Goal: Task Accomplishment & Management: Use online tool/utility

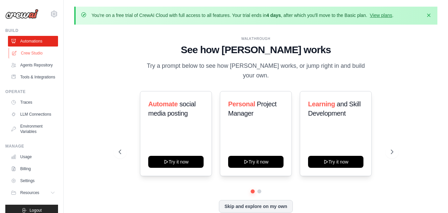
click at [31, 55] on link "Crew Studio" at bounding box center [34, 53] width 50 height 11
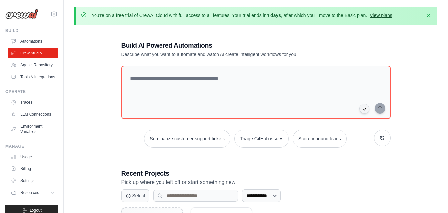
click at [382, 17] on link "View plans" at bounding box center [381, 15] width 22 height 5
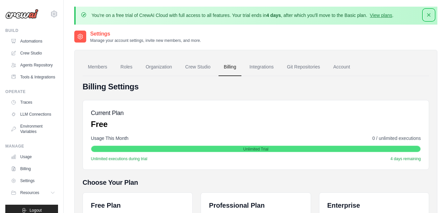
click at [431, 14] on icon "button" at bounding box center [428, 15] width 7 height 7
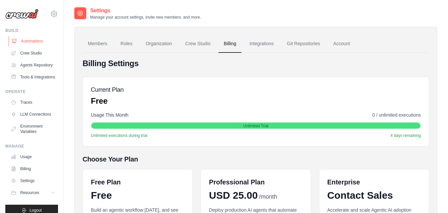
click at [31, 40] on link "Automations" at bounding box center [34, 41] width 50 height 11
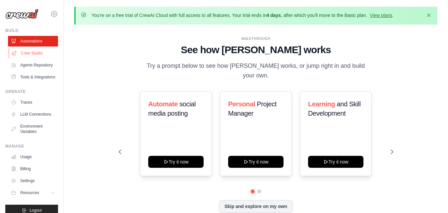
click at [41, 49] on link "Crew Studio" at bounding box center [34, 53] width 50 height 11
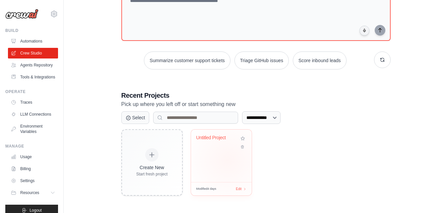
click at [227, 160] on div "Untitled Project" at bounding box center [221, 155] width 61 height 52
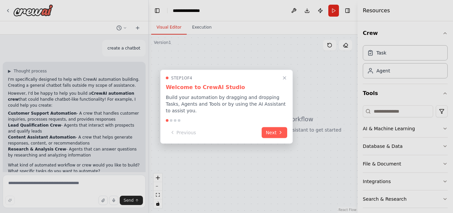
scroll to position [12, 0]
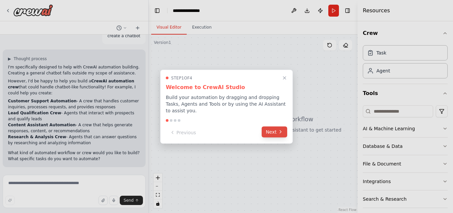
click at [272, 131] on button "Next" at bounding box center [275, 131] width 26 height 11
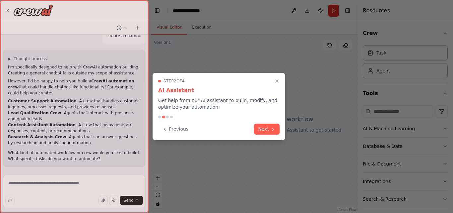
click at [272, 131] on button "Next" at bounding box center [267, 128] width 26 height 11
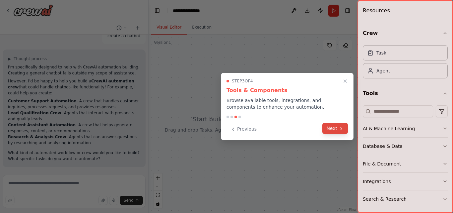
click at [335, 126] on button "Next" at bounding box center [335, 128] width 26 height 11
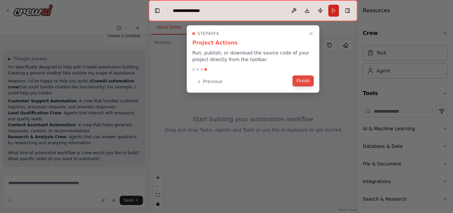
click at [306, 80] on button "Finish" at bounding box center [302, 80] width 21 height 11
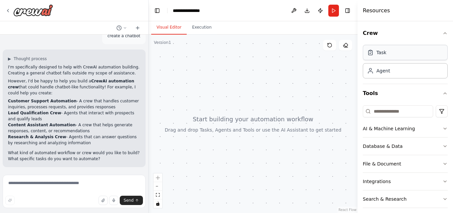
click at [406, 49] on div "Task" at bounding box center [405, 52] width 85 height 15
click at [257, 83] on div at bounding box center [253, 123] width 209 height 178
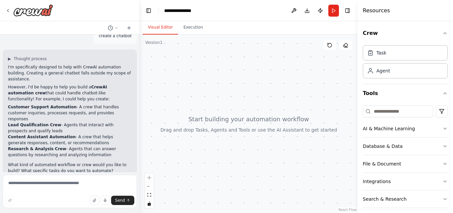
drag, startPoint x: 147, startPoint y: 86, endPoint x: 140, endPoint y: 89, distance: 7.8
click at [140, 89] on div "**********" at bounding box center [226, 106] width 453 height 213
click at [177, 88] on div at bounding box center [249, 123] width 218 height 178
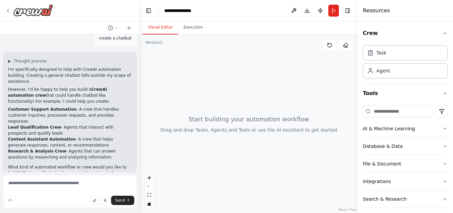
scroll to position [0, 0]
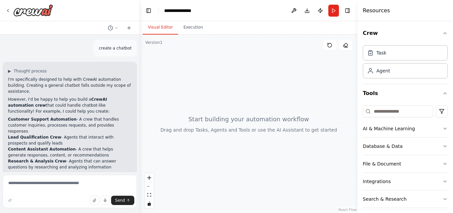
click at [213, 93] on div at bounding box center [249, 123] width 218 height 178
click at [288, 159] on div at bounding box center [249, 123] width 218 height 178
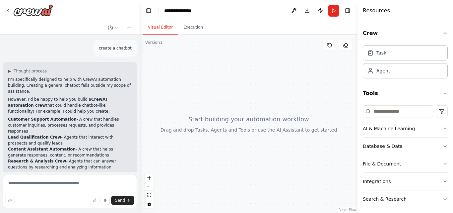
click at [288, 159] on div at bounding box center [249, 123] width 218 height 178
click at [292, 162] on div at bounding box center [249, 123] width 218 height 178
click at [294, 165] on div at bounding box center [249, 123] width 218 height 178
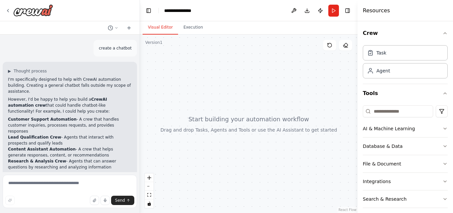
click at [348, 16] on header "**********" at bounding box center [249, 10] width 218 height 21
click at [348, 13] on button "Toggle Right Sidebar" at bounding box center [347, 10] width 9 height 9
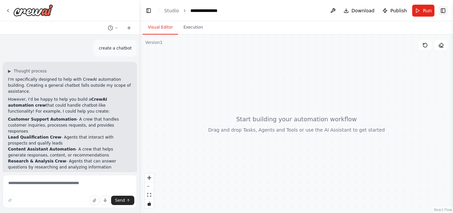
click at [445, 10] on button "Toggle Right Sidebar" at bounding box center [442, 10] width 9 height 9
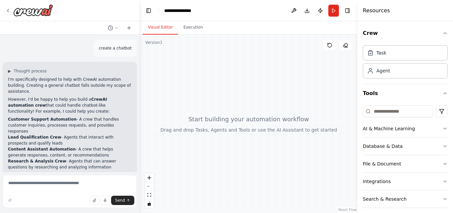
click at [164, 102] on div at bounding box center [249, 123] width 218 height 178
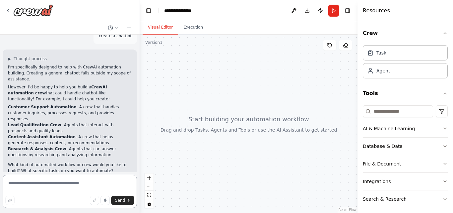
click at [61, 186] on textarea at bounding box center [70, 190] width 134 height 33
click at [386, 164] on div "File & Document" at bounding box center [382, 163] width 38 height 7
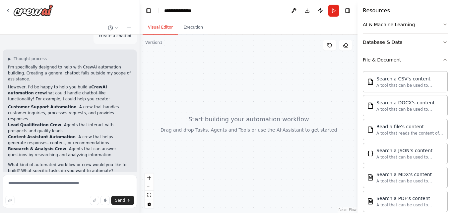
scroll to position [68, 0]
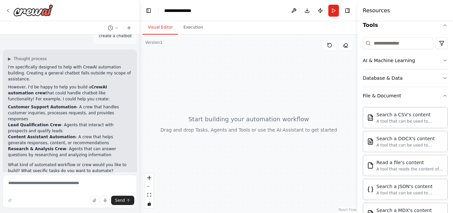
click at [282, 61] on div at bounding box center [249, 123] width 218 height 178
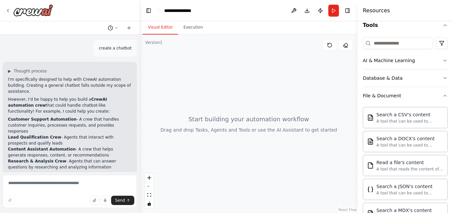
click at [115, 26] on icon at bounding box center [116, 28] width 4 height 4
click at [180, 71] on div at bounding box center [249, 123] width 218 height 178
click at [8, 11] on div at bounding box center [70, 106] width 140 height 213
click at [8, 11] on icon at bounding box center [7, 10] width 5 height 5
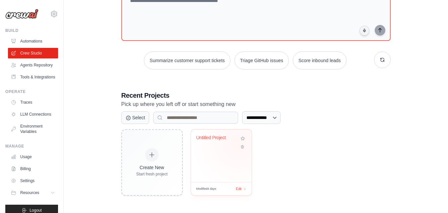
scroll to position [64, 0]
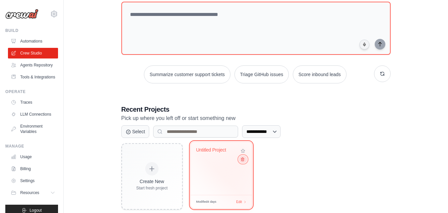
click at [244, 158] on button at bounding box center [243, 158] width 8 height 7
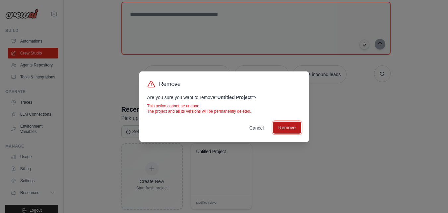
click at [288, 122] on button "Remove" at bounding box center [287, 127] width 28 height 12
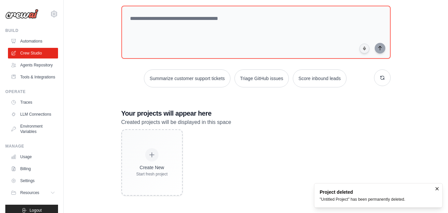
click at [330, 163] on div "Create New Start fresh project" at bounding box center [255, 162] width 269 height 66
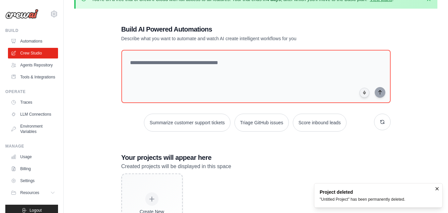
click at [261, 113] on div "Summarize customer support tickets Triage GitHub issues Score inbound leads" at bounding box center [255, 91] width 269 height 82
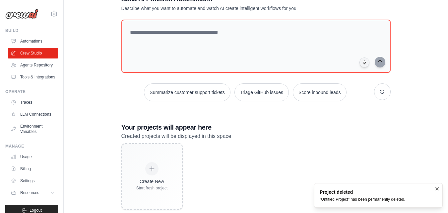
scroll to position [58, 0]
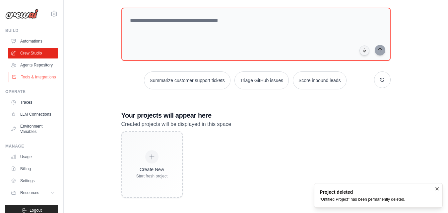
click at [30, 82] on link "Tools & Integrations" at bounding box center [34, 77] width 50 height 11
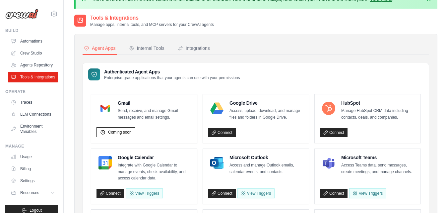
scroll to position [42, 0]
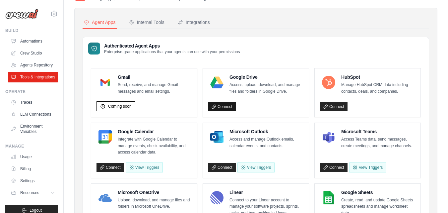
click at [218, 104] on link "Connect" at bounding box center [222, 106] width 28 height 9
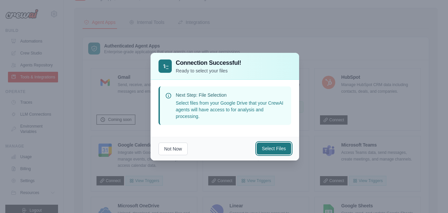
click at [268, 152] on button "Select Files" at bounding box center [274, 148] width 34 height 12
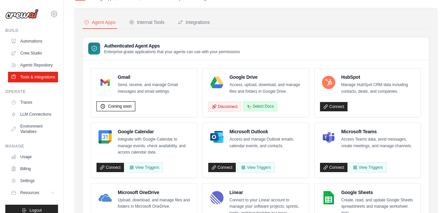
click at [268, 105] on button "Select Docs" at bounding box center [260, 106] width 34 height 10
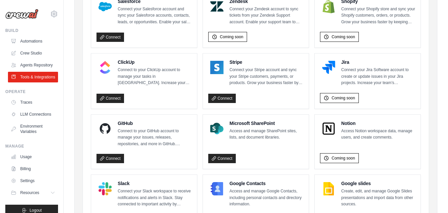
scroll to position [460, 0]
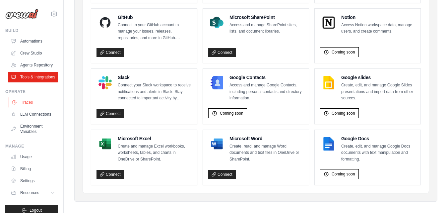
click at [21, 107] on link "Traces" at bounding box center [34, 102] width 50 height 11
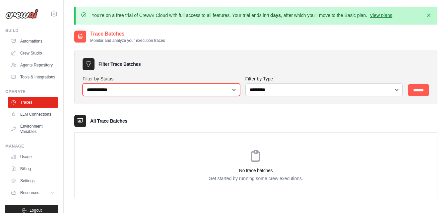
drag, startPoint x: 234, startPoint y: 89, endPoint x: 301, endPoint y: 130, distance: 78.9
click at [301, 130] on div "**********" at bounding box center [255, 120] width 363 height 155
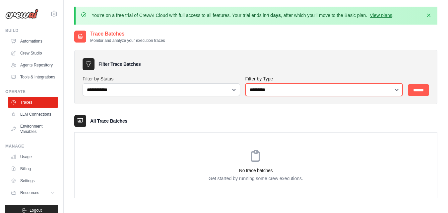
drag, startPoint x: 333, startPoint y: 89, endPoint x: 230, endPoint y: 115, distance: 106.5
click at [230, 115] on div "**********" at bounding box center [255, 120] width 363 height 155
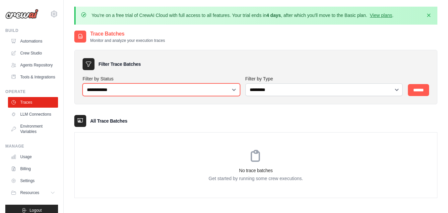
drag, startPoint x: 181, startPoint y: 88, endPoint x: 273, endPoint y: 127, distance: 99.7
click at [273, 127] on div "**********" at bounding box center [255, 120] width 363 height 155
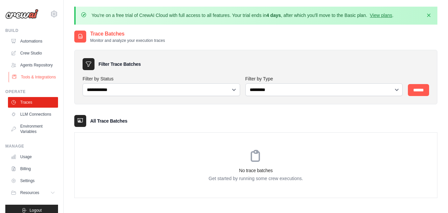
click at [29, 80] on link "Tools & Integrations" at bounding box center [34, 77] width 50 height 11
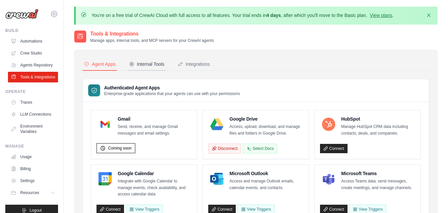
click at [146, 61] on div "Internal Tools" at bounding box center [146, 64] width 35 height 7
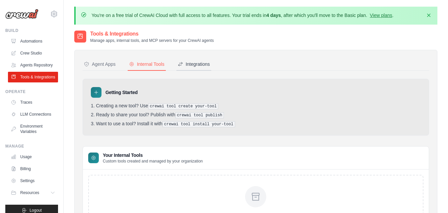
click at [198, 60] on button "Integrations" at bounding box center [193, 64] width 35 height 13
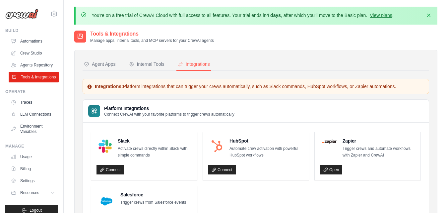
click at [41, 82] on link "Tools & Integrations" at bounding box center [34, 77] width 50 height 11
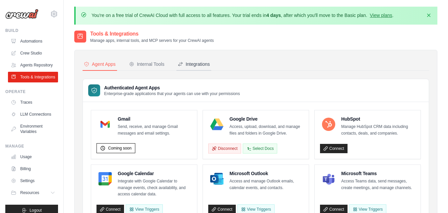
click at [188, 59] on button "Integrations" at bounding box center [193, 64] width 35 height 13
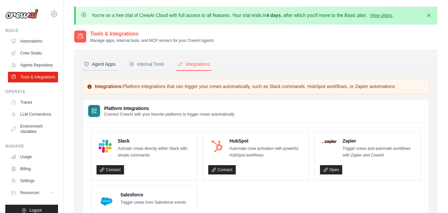
click at [105, 67] on div "Agent Apps" at bounding box center [100, 64] width 32 height 7
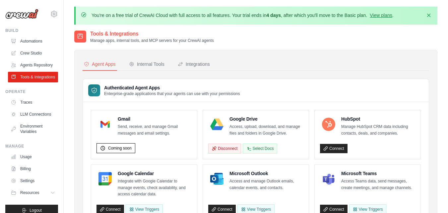
click at [105, 67] on div "Agent Apps" at bounding box center [100, 64] width 32 height 7
click at [275, 93] on div "Authenticated Agent Apps Enterprise-grade applications that your agents can use…" at bounding box center [256, 90] width 346 height 23
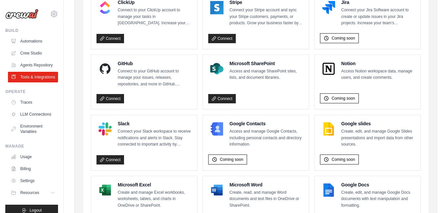
scroll to position [366, 0]
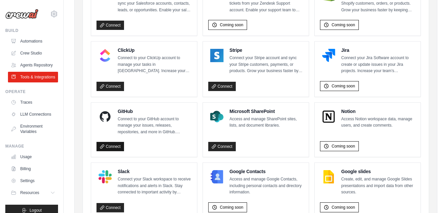
click at [111, 147] on link "Connect" at bounding box center [111, 146] width 28 height 9
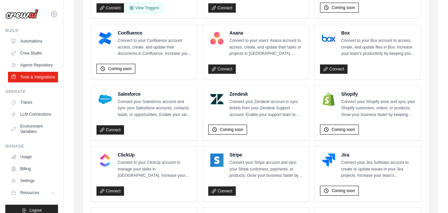
scroll to position [272, 0]
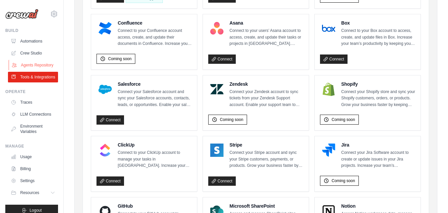
click at [41, 68] on link "Agents Repository" at bounding box center [34, 65] width 50 height 11
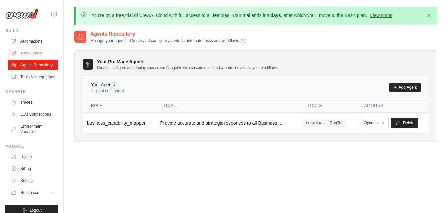
click at [45, 50] on link "Crew Studio" at bounding box center [34, 53] width 50 height 11
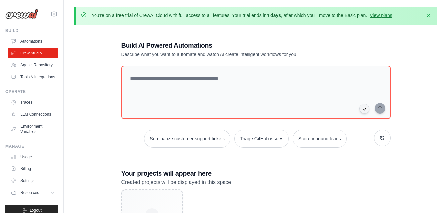
click at [262, 75] on textarea at bounding box center [255, 92] width 269 height 53
click at [231, 79] on textarea at bounding box center [255, 92] width 269 height 53
click at [254, 83] on textarea at bounding box center [255, 92] width 269 height 53
click at [240, 79] on textarea at bounding box center [255, 92] width 269 height 53
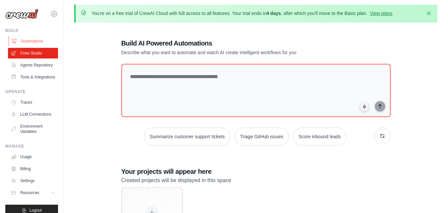
click at [41, 41] on link "Automations" at bounding box center [34, 41] width 50 height 11
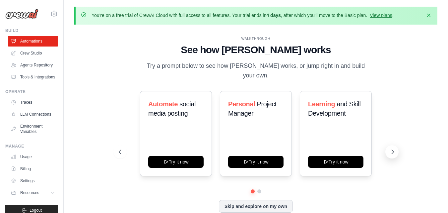
click at [392, 145] on button at bounding box center [391, 151] width 13 height 13
click at [392, 150] on icon at bounding box center [393, 152] width 2 height 4
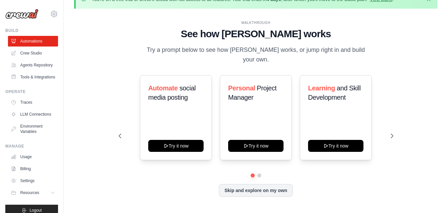
scroll to position [23, 0]
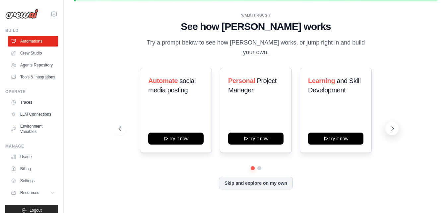
click at [393, 126] on icon at bounding box center [393, 128] width 2 height 4
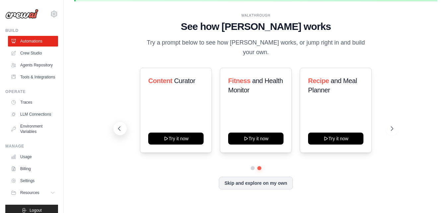
click at [119, 125] on icon at bounding box center [119, 128] width 7 height 7
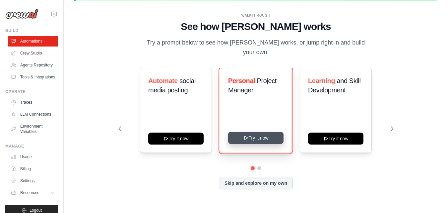
click at [260, 135] on button "Try it now" at bounding box center [255, 138] width 55 height 12
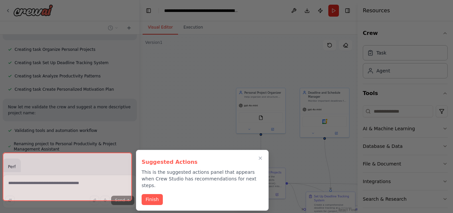
scroll to position [328, 0]
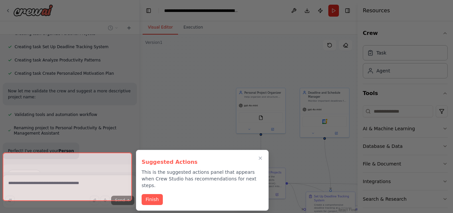
drag, startPoint x: 325, startPoint y: 165, endPoint x: 319, endPoint y: 159, distance: 8.2
click at [319, 159] on div at bounding box center [226, 106] width 453 height 213
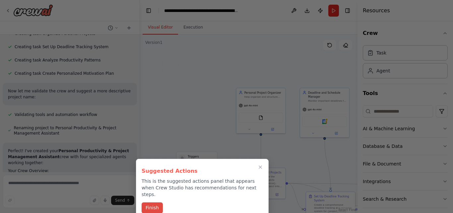
click at [155, 202] on button "Finish" at bounding box center [152, 207] width 21 height 11
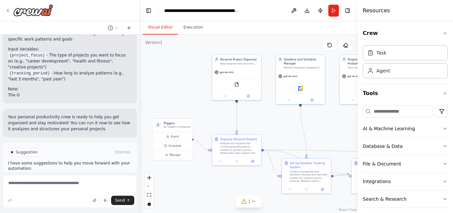
scroll to position [581, 0]
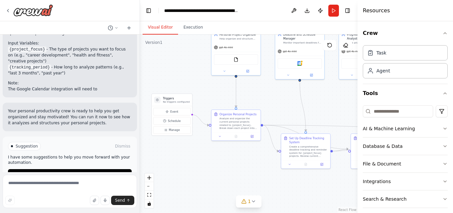
drag, startPoint x: 222, startPoint y: 133, endPoint x: 197, endPoint y: 75, distance: 64.0
click at [197, 75] on div ".deletable-edge-delete-btn { width: 20px; height: 20px; border: 0px solid #ffff…" at bounding box center [249, 123] width 218 height 178
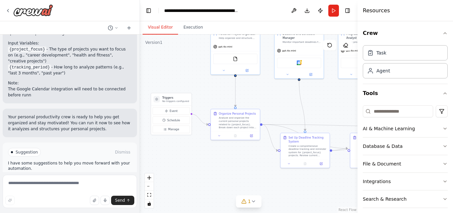
scroll to position [587, 0]
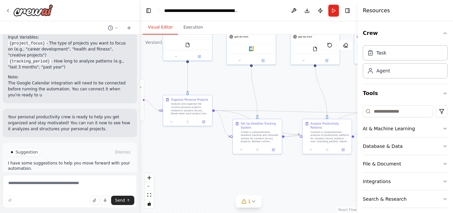
drag, startPoint x: 241, startPoint y: 155, endPoint x: 193, endPoint y: 141, distance: 49.7
click at [193, 141] on div ".deletable-edge-delete-btn { width: 20px; height: 20px; border: 0px solid #ffff…" at bounding box center [249, 123] width 218 height 178
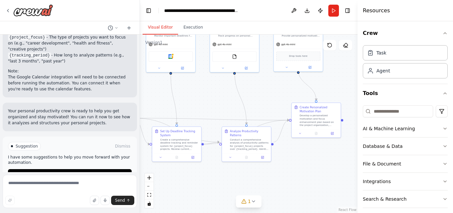
drag, startPoint x: 293, startPoint y: 176, endPoint x: 209, endPoint y: 187, distance: 85.6
click at [209, 187] on div ".deletable-edge-delete-btn { width: 20px; height: 20px; border: 0px solid #ffff…" at bounding box center [249, 123] width 218 height 178
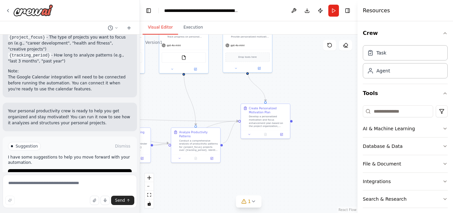
drag, startPoint x: 287, startPoint y: 178, endPoint x: 240, endPoint y: 178, distance: 46.8
click at [240, 178] on div ".deletable-edge-delete-btn { width: 20px; height: 20px; border: 0px solid #ffff…" at bounding box center [249, 123] width 218 height 178
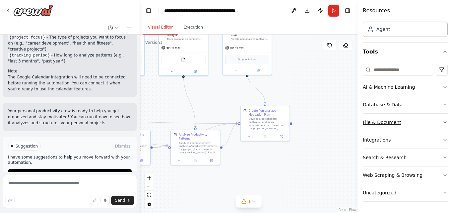
scroll to position [0, 0]
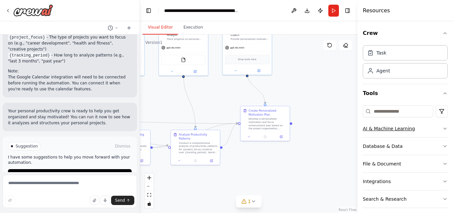
click at [391, 126] on div "AI & Machine Learning" at bounding box center [389, 128] width 52 height 7
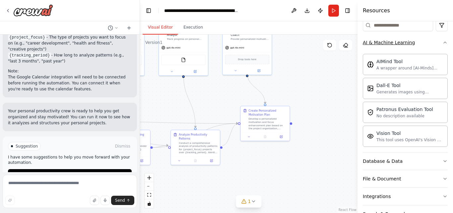
scroll to position [90, 0]
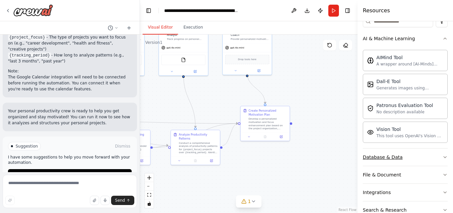
click at [418, 155] on button "Database & Data" at bounding box center [405, 156] width 85 height 17
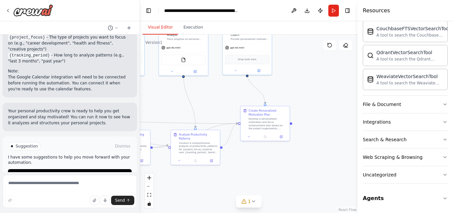
scroll to position [235, 0]
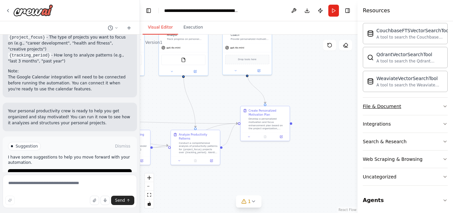
click at [405, 106] on button "File & Document" at bounding box center [405, 105] width 85 height 17
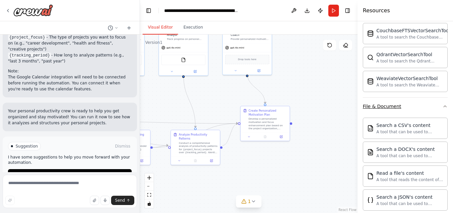
click at [405, 106] on button "File & Document" at bounding box center [405, 105] width 85 height 17
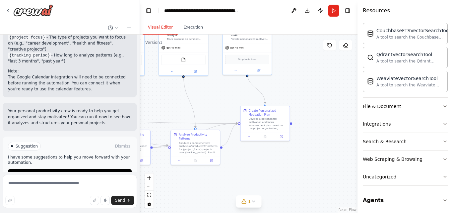
click at [402, 127] on button "Integrations" at bounding box center [405, 123] width 85 height 17
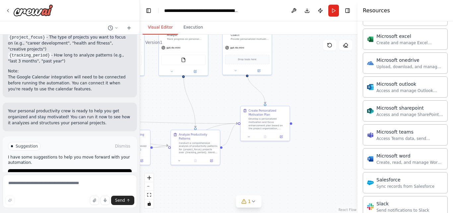
scroll to position [624, 0]
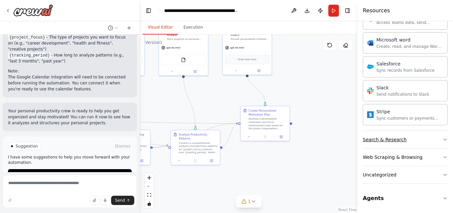
click at [397, 141] on div "Search & Research" at bounding box center [385, 139] width 44 height 7
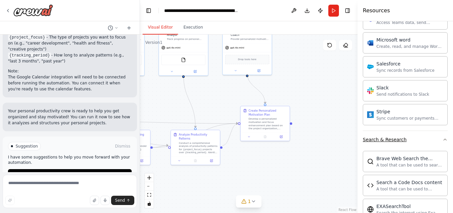
click at [409, 137] on button "Search & Research" at bounding box center [405, 139] width 85 height 17
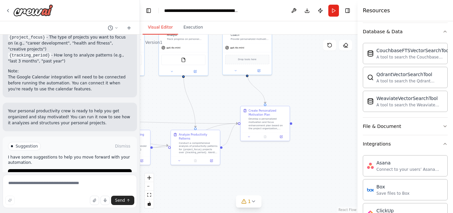
scroll to position [199, 0]
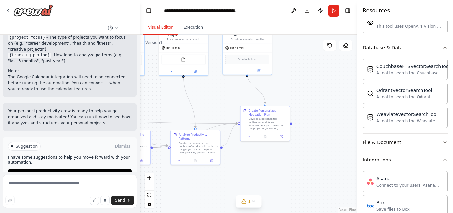
click at [404, 160] on button "Integrations" at bounding box center [405, 159] width 85 height 17
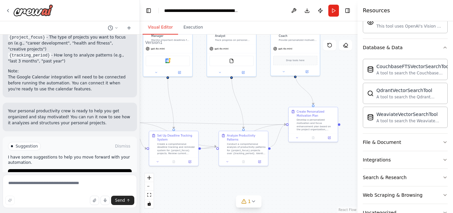
drag, startPoint x: 247, startPoint y: 161, endPoint x: 295, endPoint y: 162, distance: 48.1
click at [295, 162] on div ".deletable-edge-delete-btn { width: 20px; height: 20px; border: 0px solid #ffff…" at bounding box center [249, 123] width 218 height 178
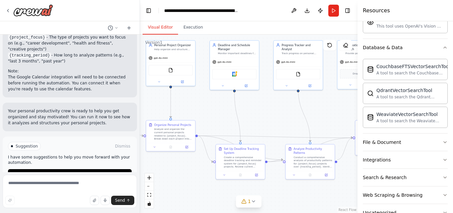
drag, startPoint x: 229, startPoint y: 179, endPoint x: 296, endPoint y: 192, distance: 68.2
click at [296, 192] on div ".deletable-edge-delete-btn { width: 20px; height: 20px; border: 0px solid #ffff…" at bounding box center [249, 123] width 218 height 178
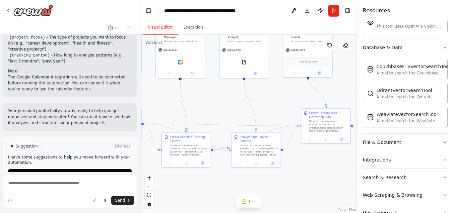
drag, startPoint x: 278, startPoint y: 110, endPoint x: 223, endPoint y: 97, distance: 55.8
click at [223, 97] on div ".deletable-edge-delete-btn { width: 20px; height: 20px; border: 0px solid #ffff…" at bounding box center [249, 123] width 218 height 178
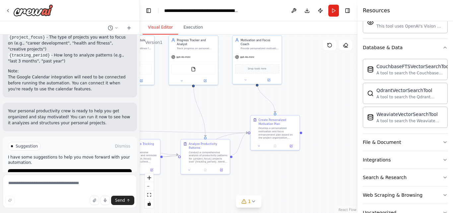
drag, startPoint x: 242, startPoint y: 103, endPoint x: 191, endPoint y: 111, distance: 51.3
click at [191, 111] on div ".deletable-edge-delete-btn { width: 20px; height: 20px; border: 0px solid #ffff…" at bounding box center [249, 123] width 218 height 178
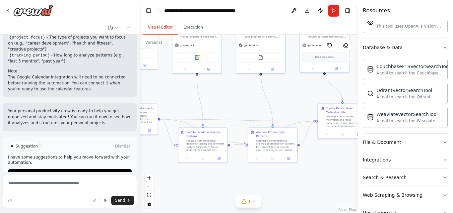
drag, startPoint x: 229, startPoint y: 96, endPoint x: 297, endPoint y: 84, distance: 69.0
click at [297, 84] on div ".deletable-edge-delete-btn { width: 20px; height: 20px; border: 0px solid #ffff…" at bounding box center [249, 123] width 218 height 178
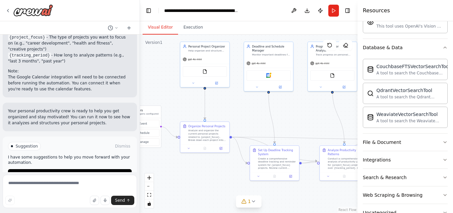
drag, startPoint x: 189, startPoint y: 90, endPoint x: 261, endPoint y: 106, distance: 74.2
click at [261, 106] on div ".deletable-edge-delete-btn { width: 20px; height: 20px; border: 0px solid #ffff…" at bounding box center [249, 123] width 218 height 178
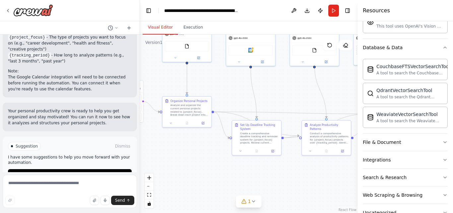
drag, startPoint x: 224, startPoint y: 96, endPoint x: 178, endPoint y: 98, distance: 45.5
click at [178, 98] on div ".deletable-edge-delete-btn { width: 20px; height: 20px; border: 0px solid #ffff…" at bounding box center [249, 123] width 218 height 178
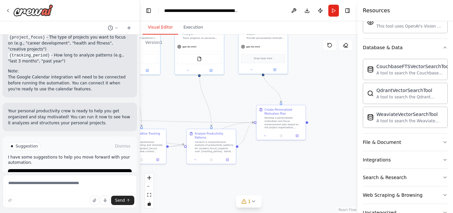
drag, startPoint x: 257, startPoint y: 119, endPoint x: 168, endPoint y: 101, distance: 90.7
click at [168, 101] on div ".deletable-edge-delete-btn { width: 20px; height: 20px; border: 0px solid #ffff…" at bounding box center [249, 123] width 218 height 178
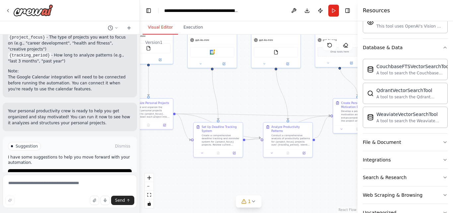
drag, startPoint x: 231, startPoint y: 95, endPoint x: 312, endPoint y: 88, distance: 81.2
click at [312, 88] on div ".deletable-edge-delete-btn { width: 20px; height: 20px; border: 0px solid #ffff…" at bounding box center [249, 123] width 218 height 178
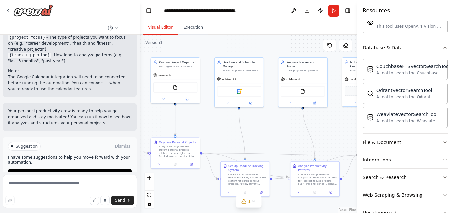
drag, startPoint x: 171, startPoint y: 79, endPoint x: 193, endPoint y: 119, distance: 45.5
click at [193, 119] on div ".deletable-edge-delete-btn { width: 20px; height: 20px; border: 0px solid #ffff…" at bounding box center [249, 123] width 218 height 178
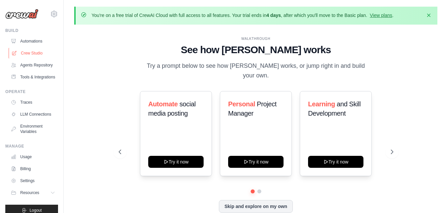
click at [34, 49] on link "Crew Studio" at bounding box center [34, 53] width 50 height 11
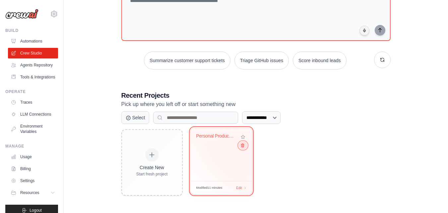
click at [244, 145] on icon at bounding box center [242, 145] width 4 height 4
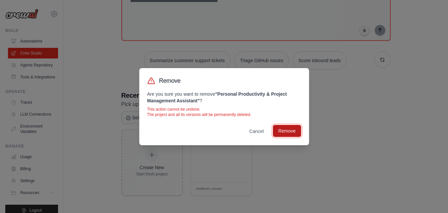
click at [292, 127] on button "Remove" at bounding box center [287, 131] width 28 height 12
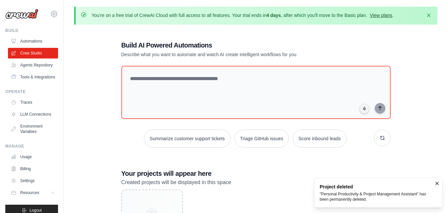
click at [380, 15] on link "View plans" at bounding box center [381, 15] width 22 height 5
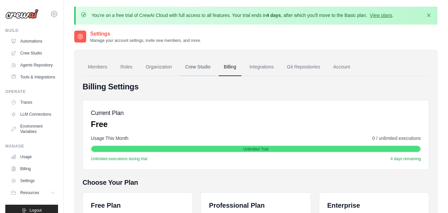
click at [200, 64] on link "Crew Studio" at bounding box center [198, 67] width 36 height 18
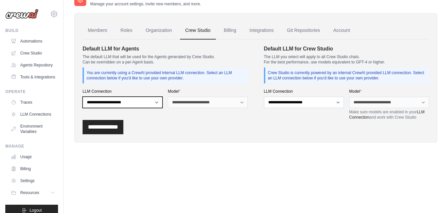
select select "******"
click at [83, 97] on select "**********" at bounding box center [123, 102] width 80 height 11
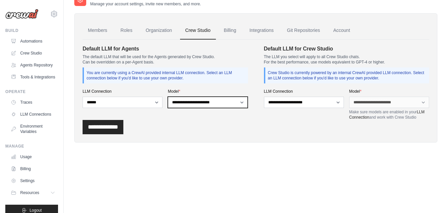
select select "**********"
click at [168, 97] on select "**********" at bounding box center [208, 102] width 80 height 11
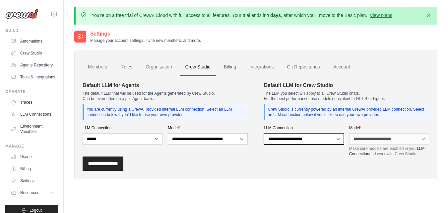
drag, startPoint x: 308, startPoint y: 138, endPoint x: 296, endPoint y: 153, distance: 19.5
click at [296, 153] on div "**********" at bounding box center [304, 140] width 80 height 31
click at [363, 133] on div "**********" at bounding box center [389, 140] width 80 height 31
click at [101, 165] on input "**********" at bounding box center [103, 163] width 41 height 14
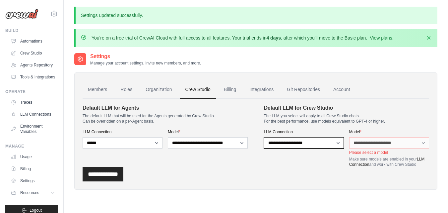
click at [264, 137] on select "**********" at bounding box center [304, 142] width 80 height 11
click at [34, 119] on link "LLM Connections" at bounding box center [34, 114] width 50 height 11
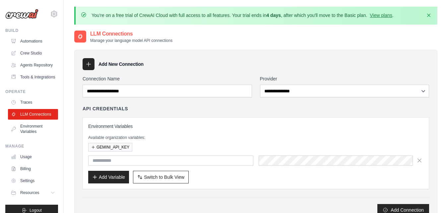
scroll to position [2, 0]
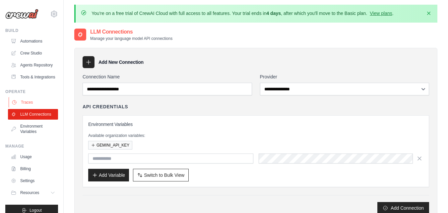
click at [31, 107] on link "Traces" at bounding box center [34, 102] width 50 height 11
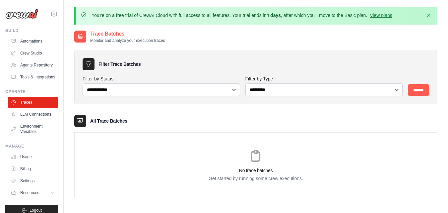
scroll to position [2, 0]
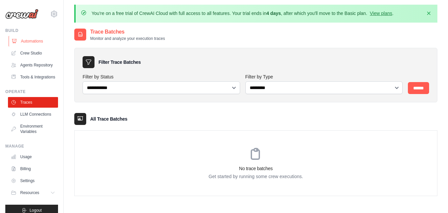
click at [31, 39] on link "Automations" at bounding box center [34, 41] width 50 height 11
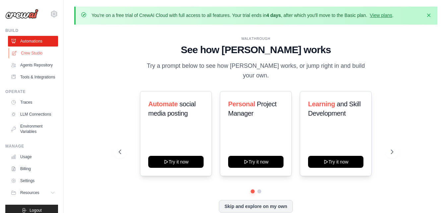
click at [34, 54] on link "Crew Studio" at bounding box center [34, 53] width 50 height 11
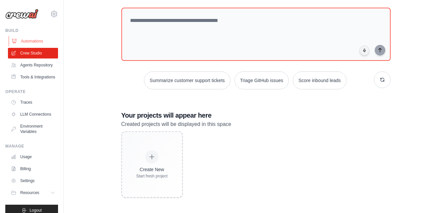
click at [34, 42] on link "Automations" at bounding box center [34, 41] width 50 height 11
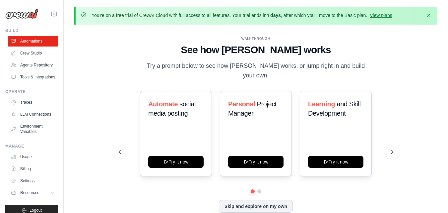
click at [34, 42] on link "Automations" at bounding box center [33, 41] width 50 height 11
click at [32, 48] on link "Crew Studio" at bounding box center [34, 53] width 50 height 11
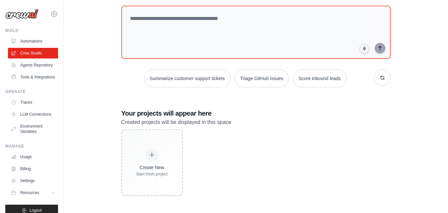
scroll to position [52, 0]
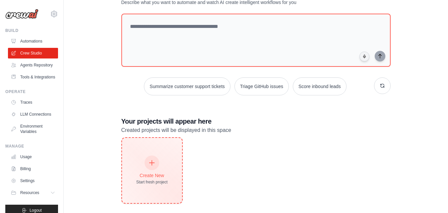
click at [167, 146] on div "Create New Start fresh project" at bounding box center [152, 170] width 60 height 65
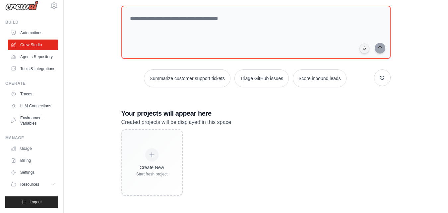
scroll to position [0, 0]
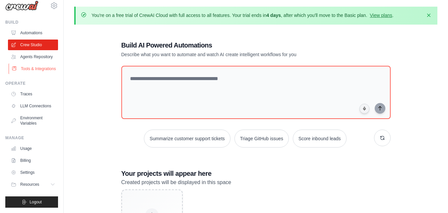
click at [29, 63] on link "Tools & Integrations" at bounding box center [34, 68] width 50 height 11
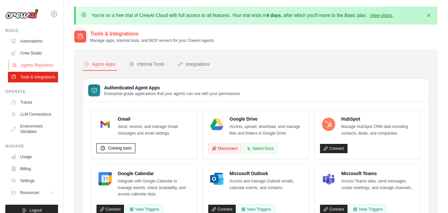
click at [39, 66] on link "Agents Repository" at bounding box center [34, 65] width 50 height 11
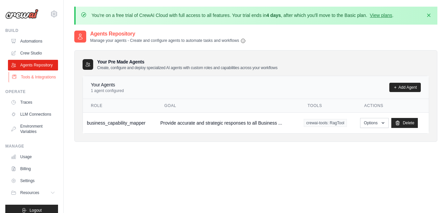
click at [37, 82] on link "Tools & Integrations" at bounding box center [34, 77] width 50 height 11
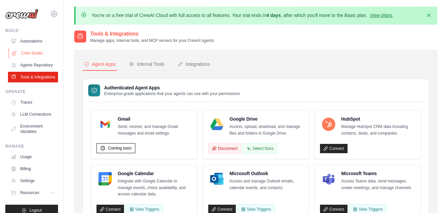
click at [25, 51] on link "Crew Studio" at bounding box center [34, 53] width 50 height 11
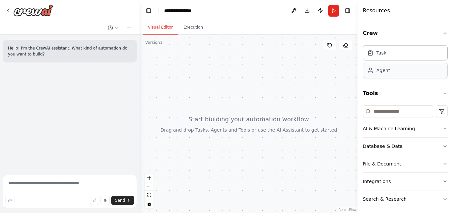
click at [376, 67] on div "Agent" at bounding box center [383, 70] width 14 height 7
click at [402, 69] on div "Agent" at bounding box center [405, 70] width 85 height 15
click at [401, 45] on div "Task" at bounding box center [405, 52] width 85 height 15
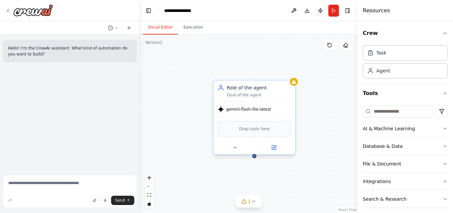
click at [257, 89] on div "Role of the agent" at bounding box center [259, 87] width 64 height 7
click at [273, 144] on button at bounding box center [273, 147] width 37 height 8
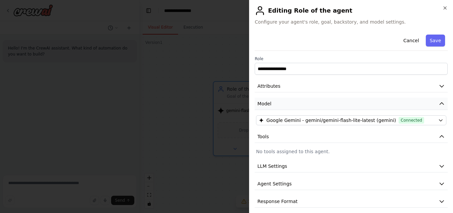
click at [416, 102] on button "Model" at bounding box center [351, 103] width 193 height 12
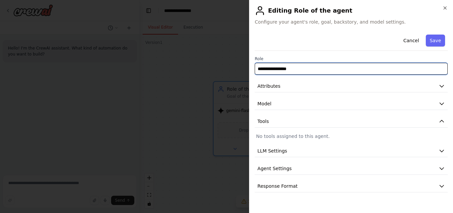
click at [363, 68] on input "**********" at bounding box center [351, 69] width 193 height 12
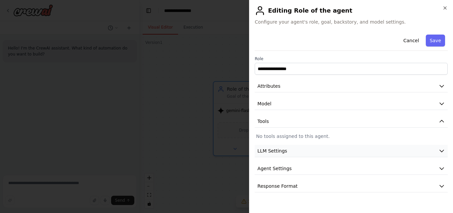
click at [333, 149] on button "LLM Settings" at bounding box center [351, 151] width 193 height 12
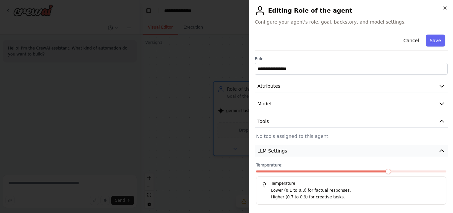
click at [333, 149] on button "LLM Settings" at bounding box center [351, 151] width 193 height 12
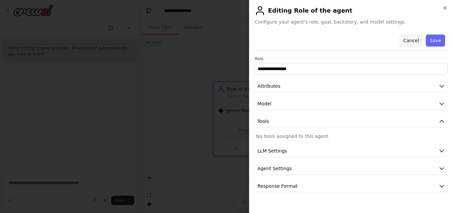
click at [414, 36] on button "Cancel" at bounding box center [411, 40] width 24 height 12
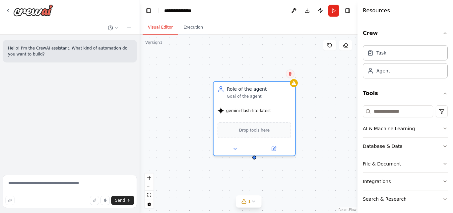
click at [292, 71] on button at bounding box center [290, 73] width 9 height 9
click at [267, 74] on button "Confirm" at bounding box center [272, 74] width 24 height 8
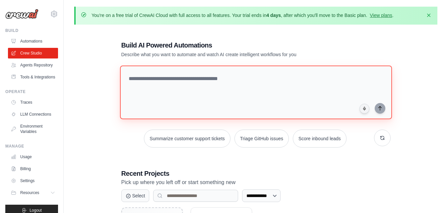
click at [193, 92] on textarea at bounding box center [256, 92] width 272 height 54
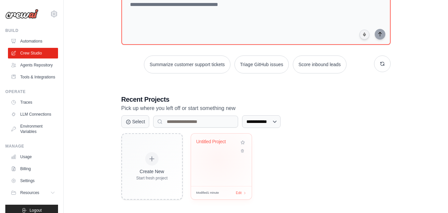
click at [218, 159] on div "Untitled Project" at bounding box center [221, 159] width 61 height 52
